Goal: Find specific page/section

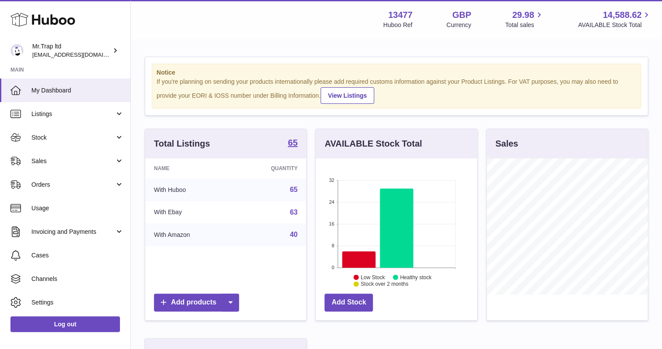
scroll to position [136, 161]
click at [59, 161] on span "Sales" at bounding box center [72, 161] width 83 height 8
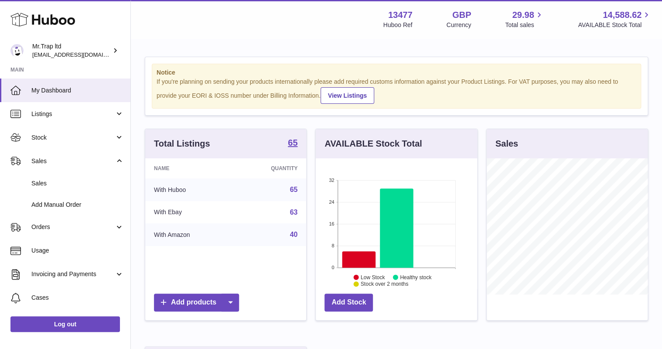
click at [63, 183] on span "Sales" at bounding box center [77, 183] width 92 height 8
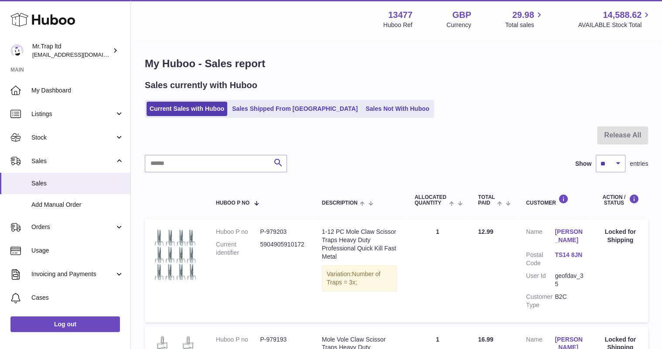
click at [367, 105] on link "Sales Not With Huboo" at bounding box center [397, 109] width 70 height 14
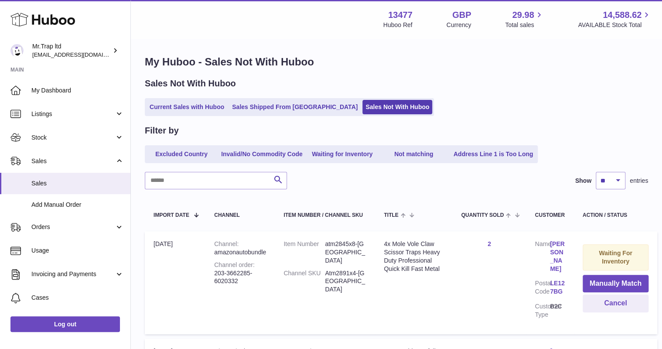
scroll to position [139, 0]
